Goal: Use online tool/utility: Utilize a website feature to perform a specific function

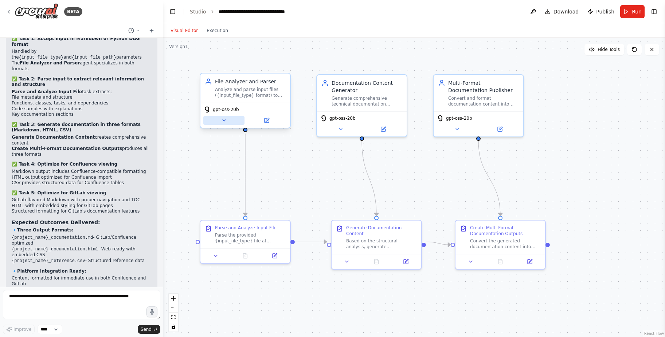
click at [220, 125] on button at bounding box center [223, 120] width 41 height 9
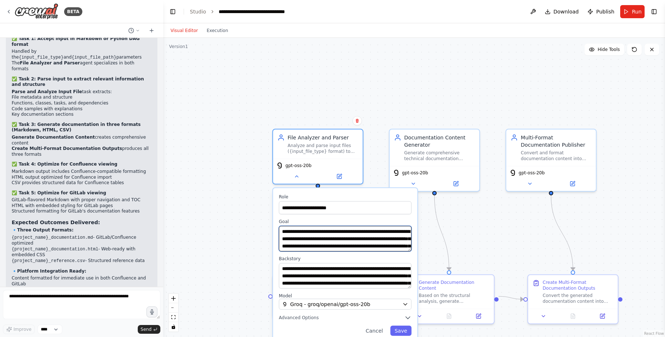
scroll to position [15, 0]
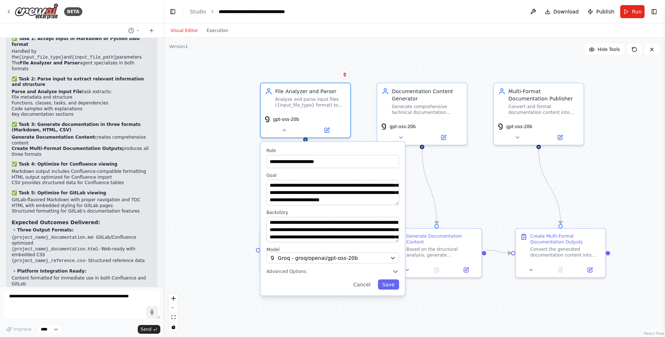
drag, startPoint x: 236, startPoint y: 181, endPoint x: 224, endPoint y: 133, distance: 49.1
click at [224, 133] on div "**********" at bounding box center [414, 187] width 502 height 299
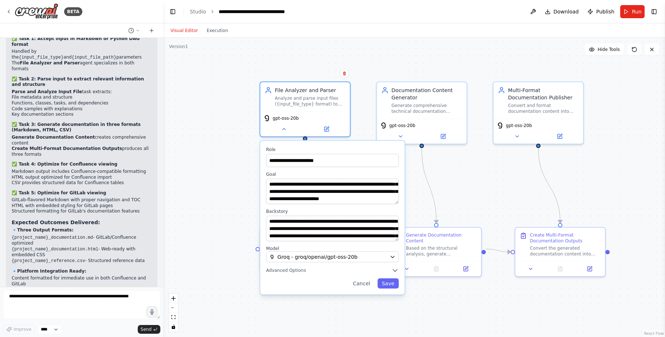
click at [214, 136] on div "**********" at bounding box center [414, 187] width 502 height 299
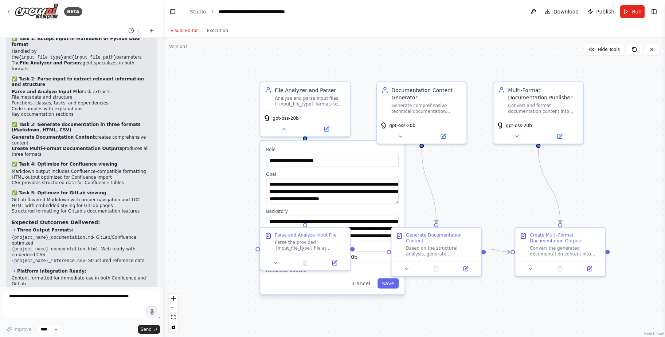
drag, startPoint x: 247, startPoint y: 91, endPoint x: 239, endPoint y: 88, distance: 8.0
click at [247, 91] on div "**********" at bounding box center [414, 187] width 502 height 299
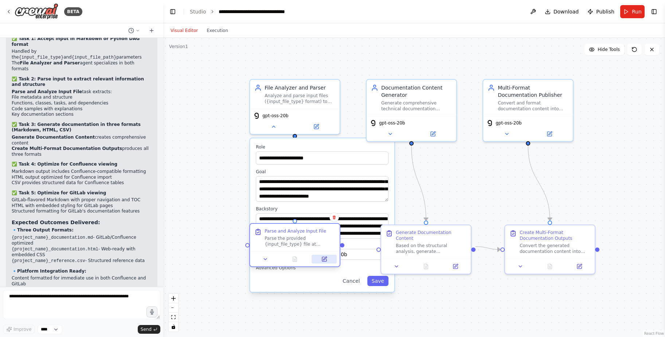
click at [322, 260] on icon at bounding box center [324, 260] width 6 height 6
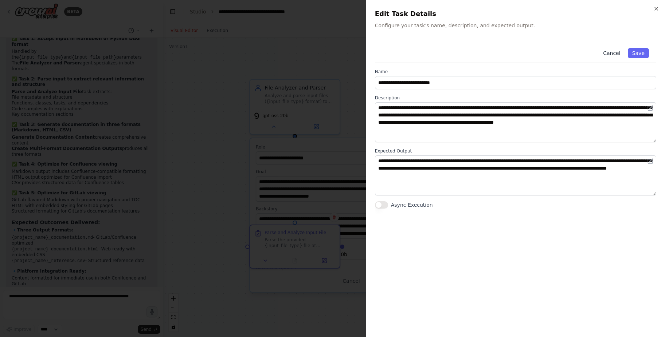
click at [622, 53] on button "Cancel" at bounding box center [612, 53] width 26 height 10
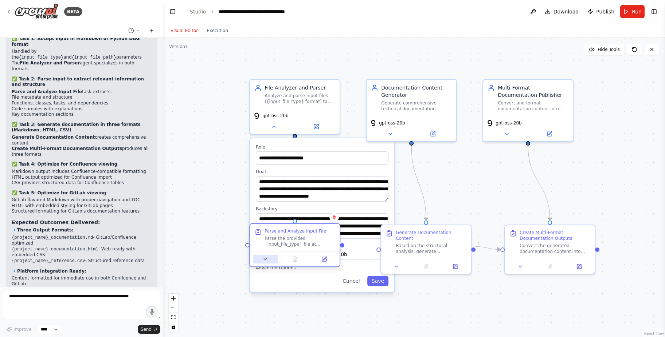
click at [267, 261] on icon at bounding box center [265, 260] width 6 height 6
click at [230, 233] on div "**********" at bounding box center [414, 187] width 502 height 299
click at [325, 206] on div "**********" at bounding box center [322, 215] width 144 height 154
click at [331, 183] on textarea "**********" at bounding box center [322, 189] width 133 height 26
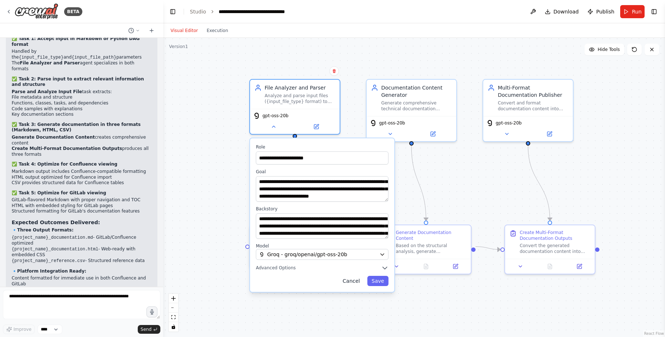
click at [353, 282] on button "Cancel" at bounding box center [351, 281] width 26 height 10
click at [353, 281] on button "Cancel" at bounding box center [351, 281] width 26 height 10
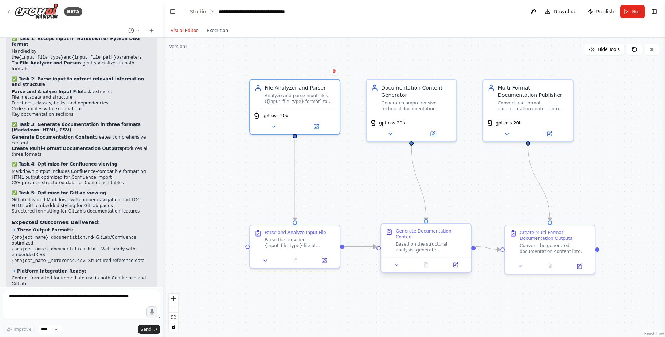
click at [412, 243] on div "Based on the structural analysis, generate comprehensive technical documentatio…" at bounding box center [431, 248] width 71 height 12
click at [457, 263] on icon at bounding box center [455, 265] width 4 height 4
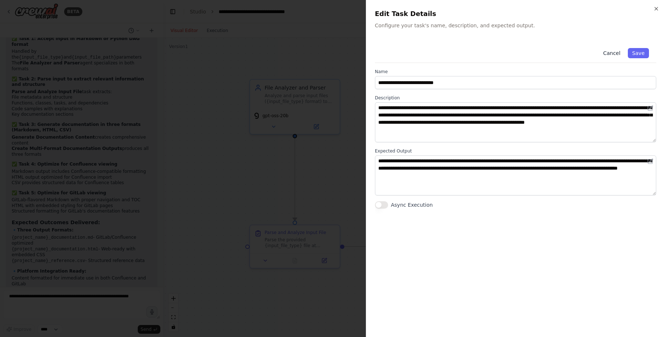
click at [612, 52] on button "Cancel" at bounding box center [612, 53] width 26 height 10
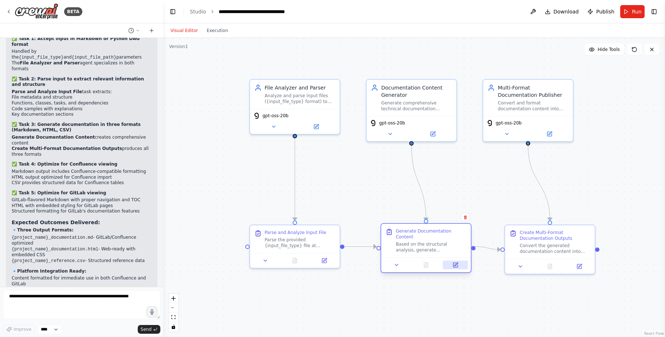
click at [453, 263] on icon at bounding box center [455, 265] width 4 height 4
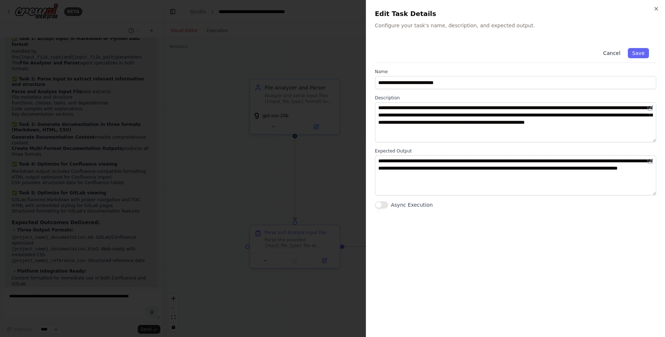
click at [610, 54] on button "Cancel" at bounding box center [612, 53] width 26 height 10
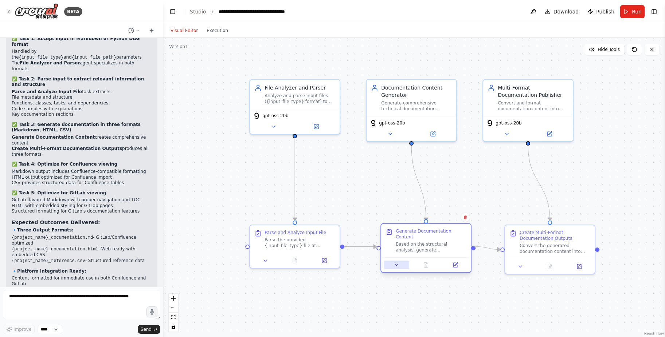
click at [396, 262] on icon at bounding box center [396, 265] width 6 height 6
click at [400, 262] on button at bounding box center [396, 265] width 25 height 9
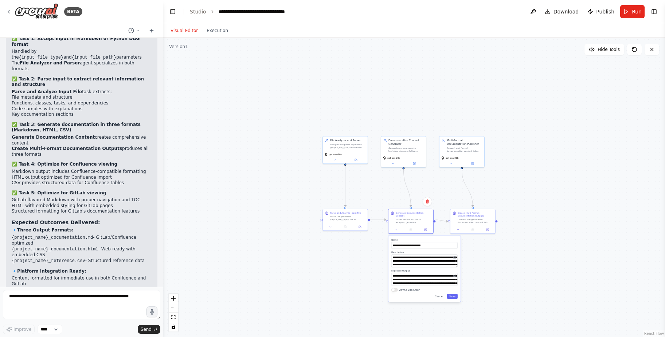
drag, startPoint x: 509, startPoint y: 322, endPoint x: 494, endPoint y: 266, distance: 57.8
click at [494, 266] on div ".deletable-edge-delete-btn { width: 20px; height: 20px; border: 0px solid #ffff…" at bounding box center [414, 187] width 502 height 299
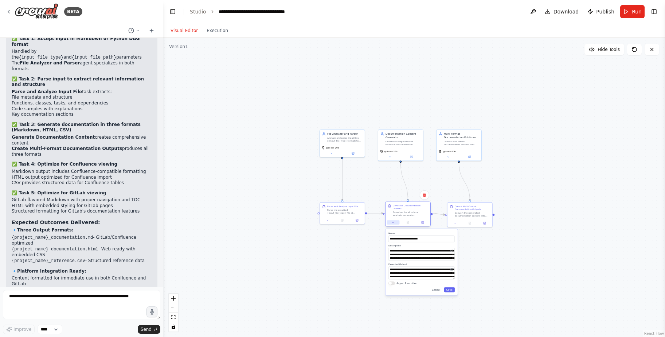
click at [391, 220] on button at bounding box center [393, 222] width 12 height 4
click at [457, 132] on div "Multi-Format Documentation Publisher" at bounding box center [461, 135] width 35 height 7
click at [448, 146] on div "Multi-Format Documentation Publisher Convert and format documentation content i…" at bounding box center [458, 138] width 45 height 18
click at [448, 157] on icon at bounding box center [448, 156] width 3 height 3
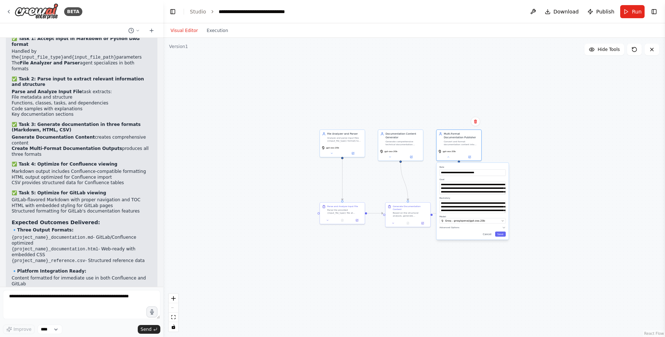
click at [445, 231] on div "**********" at bounding box center [472, 201] width 72 height 77
click at [444, 228] on span "Advanced Options" at bounding box center [449, 227] width 20 height 3
click at [439, 250] on span at bounding box center [440, 248] width 3 height 3
click at [502, 271] on button "Save" at bounding box center [500, 271] width 11 height 5
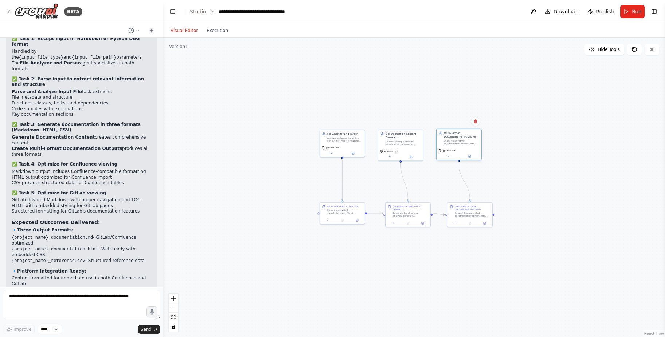
click at [465, 133] on div "Multi-Format Documentation Publisher" at bounding box center [461, 135] width 35 height 7
click at [446, 154] on button at bounding box center [448, 156] width 21 height 4
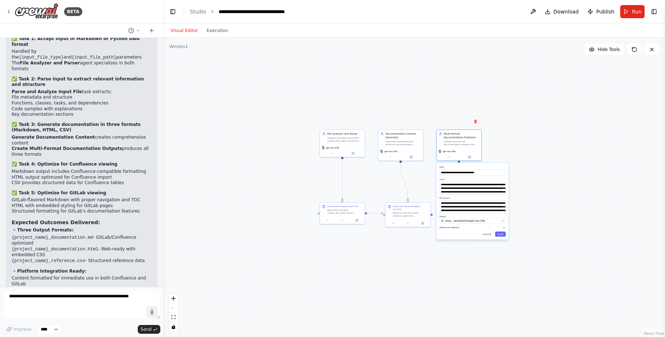
drag, startPoint x: 451, startPoint y: 230, endPoint x: 450, endPoint y: 226, distance: 4.5
click at [450, 230] on div "**********" at bounding box center [472, 201] width 72 height 77
click at [448, 228] on span "Advanced Options" at bounding box center [449, 227] width 20 height 3
click at [502, 272] on button "Save" at bounding box center [500, 271] width 11 height 5
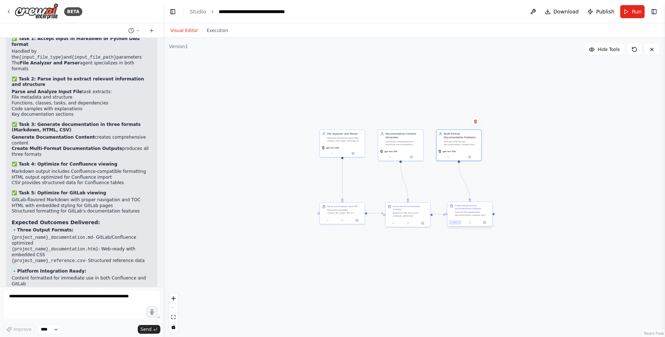
click at [453, 222] on button at bounding box center [455, 222] width 12 height 4
click at [482, 223] on button at bounding box center [484, 222] width 12 height 4
click at [393, 222] on button at bounding box center [393, 222] width 12 height 4
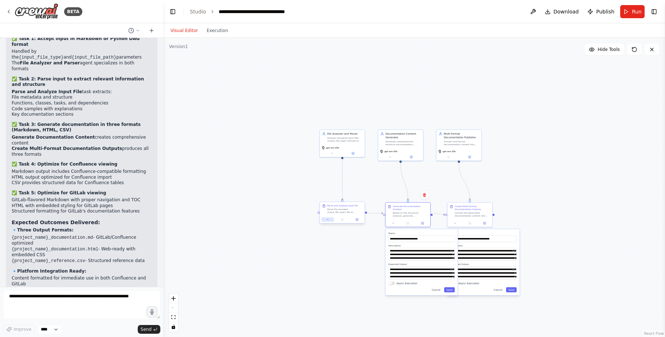
click at [326, 220] on icon at bounding box center [327, 219] width 3 height 3
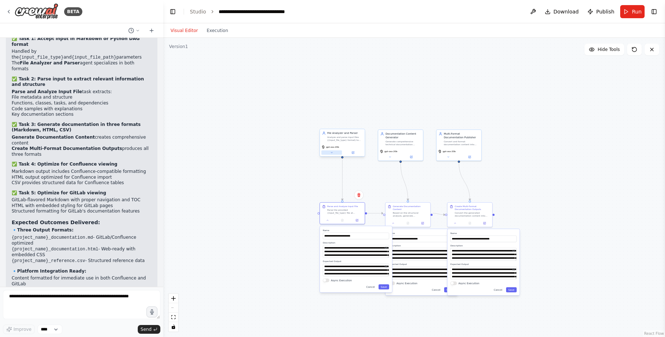
click at [331, 154] on icon at bounding box center [331, 152] width 3 height 3
click at [334, 153] on button at bounding box center [331, 152] width 21 height 4
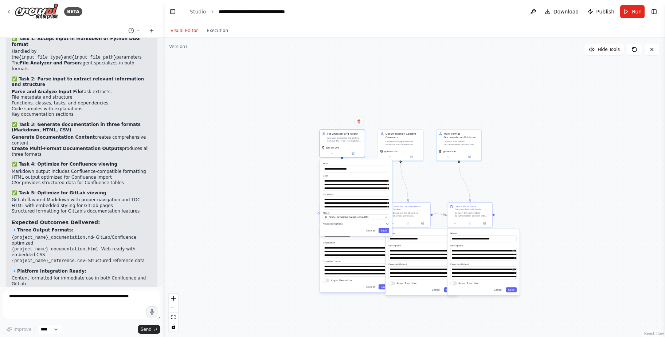
click at [329, 224] on span "Advanced Options" at bounding box center [333, 224] width 20 height 3
click at [323, 244] on span at bounding box center [323, 244] width 0 height 1
click at [384, 266] on button "Save" at bounding box center [384, 267] width 11 height 5
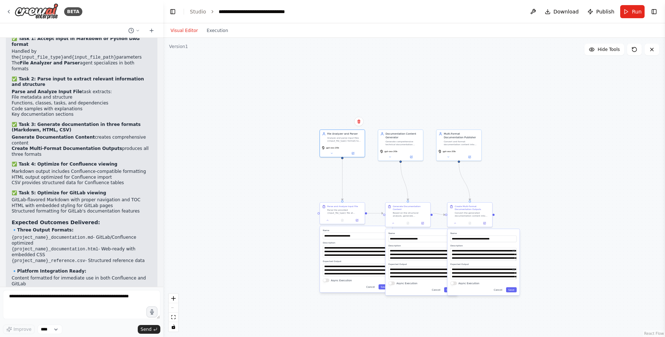
click at [633, 16] on button "Run" at bounding box center [632, 11] width 24 height 13
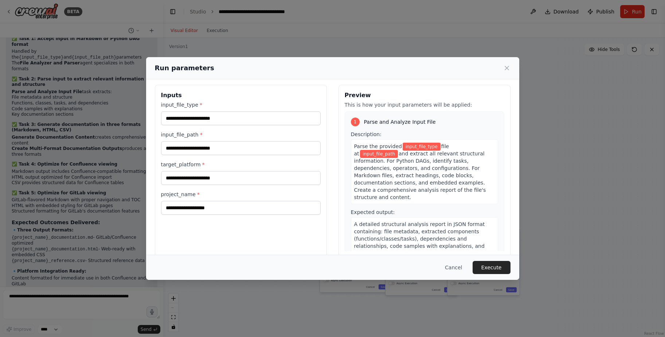
scroll to position [0, 0]
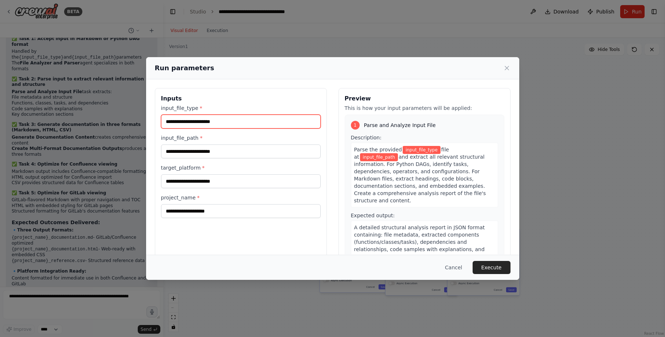
click at [212, 120] on input "input_file_type *" at bounding box center [241, 122] width 160 height 14
type input "*"
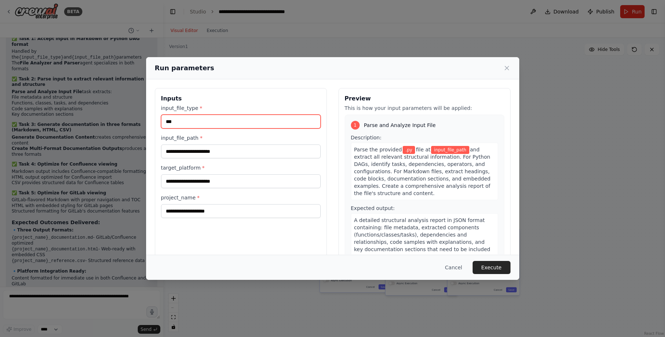
type input "***"
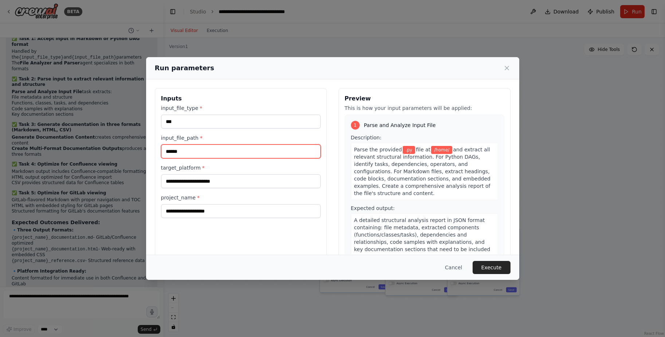
type input "******"
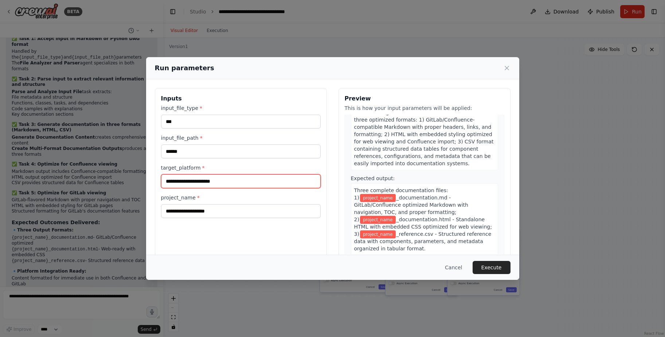
scroll to position [221, 0]
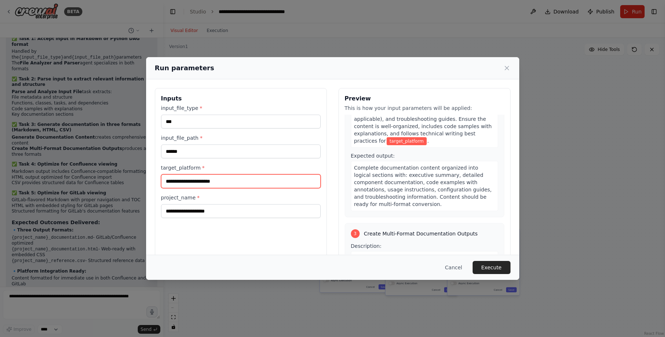
click at [227, 183] on input "target_platform *" at bounding box center [241, 182] width 160 height 14
type input "**********"
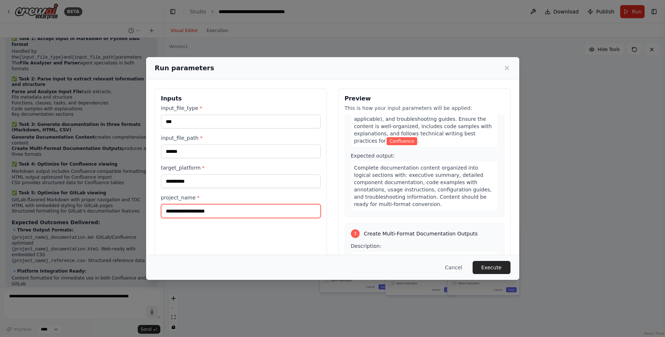
click at [248, 212] on input "project_name *" at bounding box center [241, 211] width 160 height 14
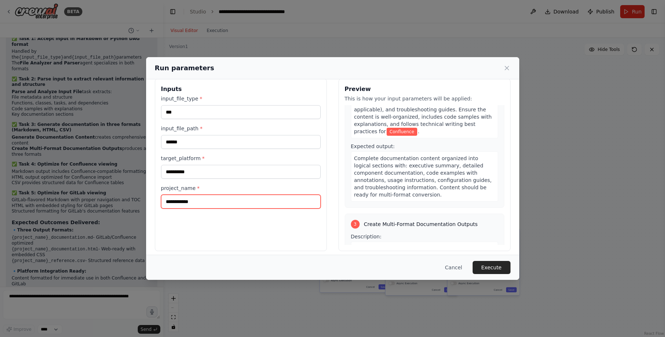
scroll to position [15, 0]
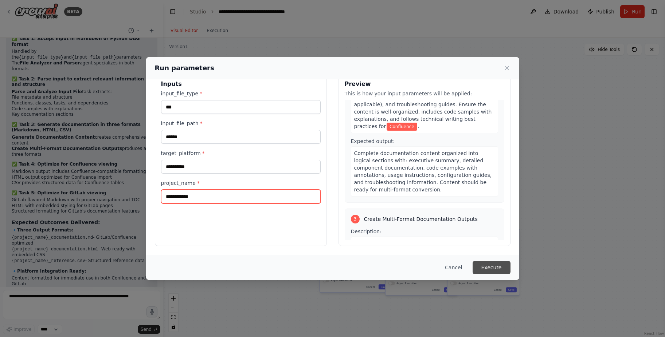
type input "**********"
click at [496, 267] on button "Execute" at bounding box center [492, 267] width 38 height 13
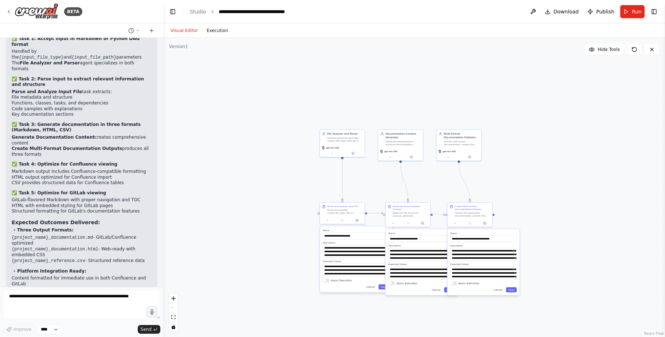
click at [211, 23] on header "**********" at bounding box center [414, 11] width 502 height 23
click at [213, 30] on button "Execution" at bounding box center [217, 30] width 30 height 9
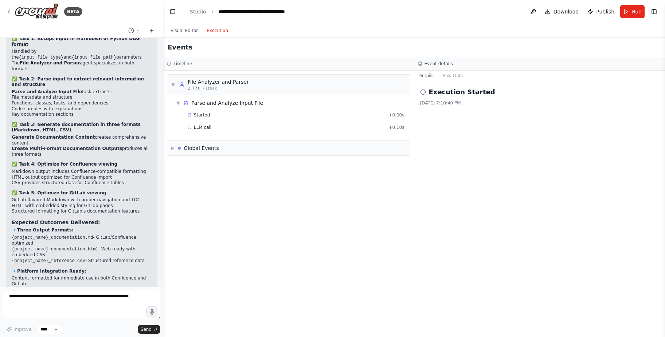
click at [226, 121] on div "Started + 0.00s LLM call + 0.10s" at bounding box center [291, 122] width 237 height 25
click at [220, 127] on div "LLM call + 0.10s" at bounding box center [295, 128] width 217 height 6
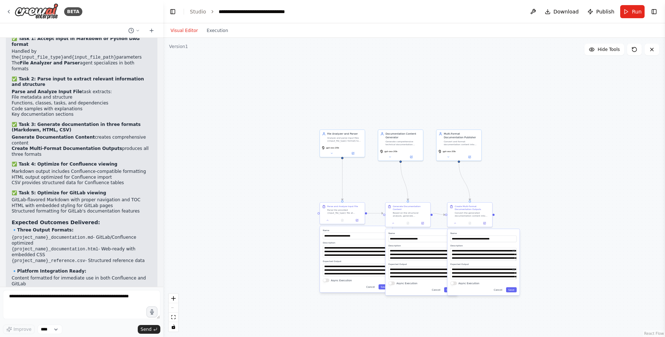
click at [179, 27] on button "Visual Editor" at bounding box center [184, 30] width 36 height 9
drag, startPoint x: 558, startPoint y: 8, endPoint x: 572, endPoint y: 13, distance: 14.4
click at [558, 8] on span "Download" at bounding box center [566, 11] width 26 height 7
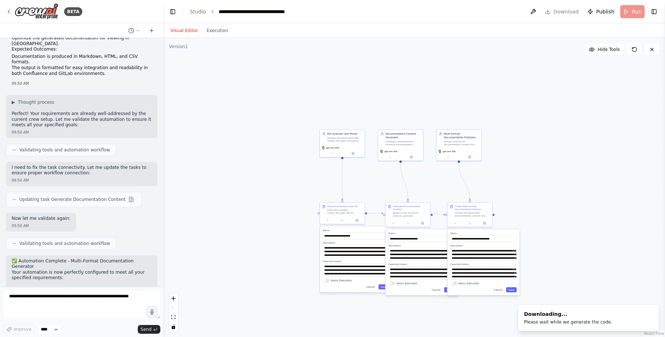
scroll to position [1164, 0]
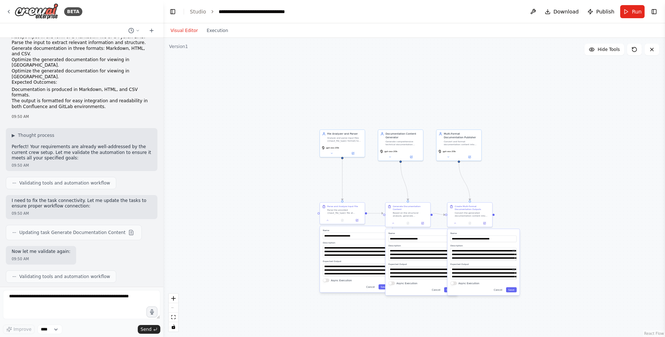
click at [584, 120] on div ".deletable-edge-delete-btn { width: 20px; height: 20px; border: 0px solid #ffff…" at bounding box center [414, 187] width 502 height 299
